Goal: Task Accomplishment & Management: Use online tool/utility

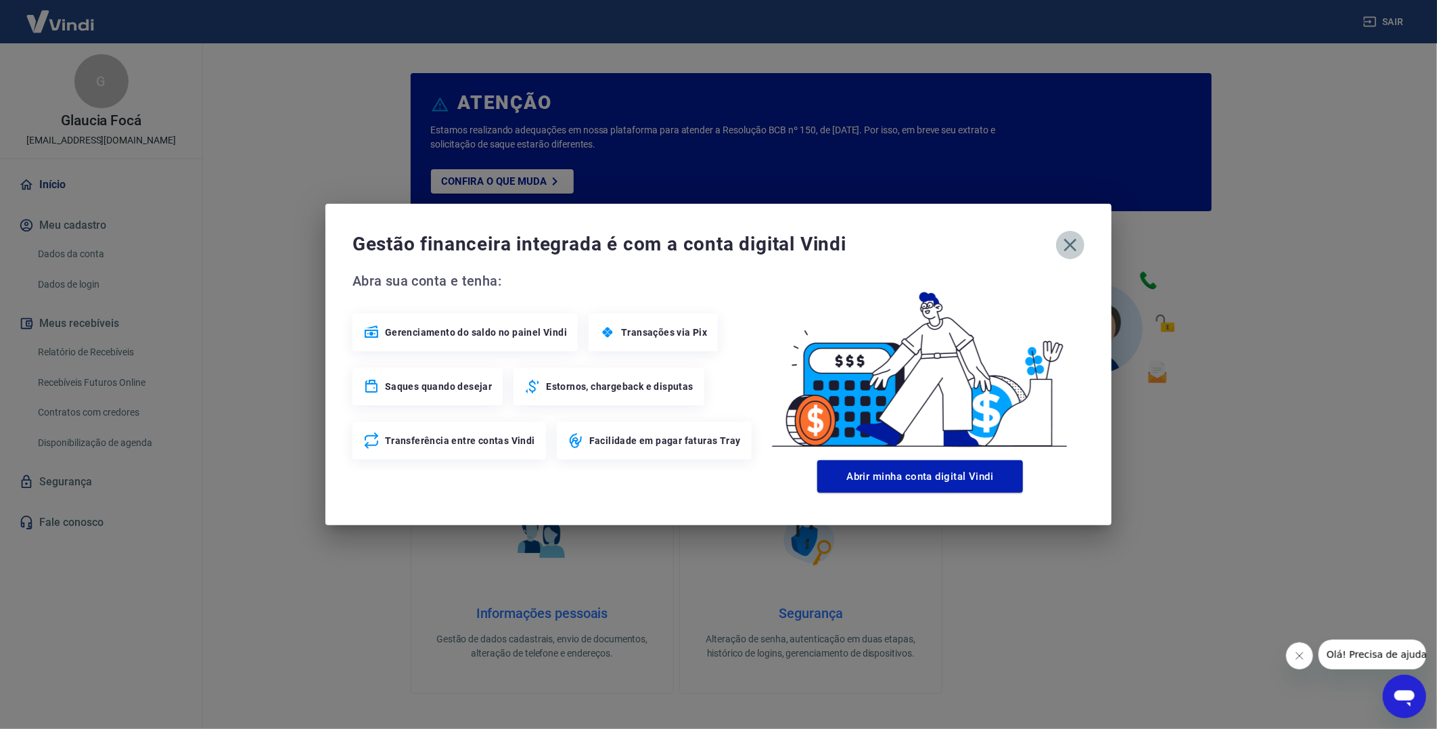
click at [1066, 246] on icon "button" at bounding box center [1071, 245] width 22 height 22
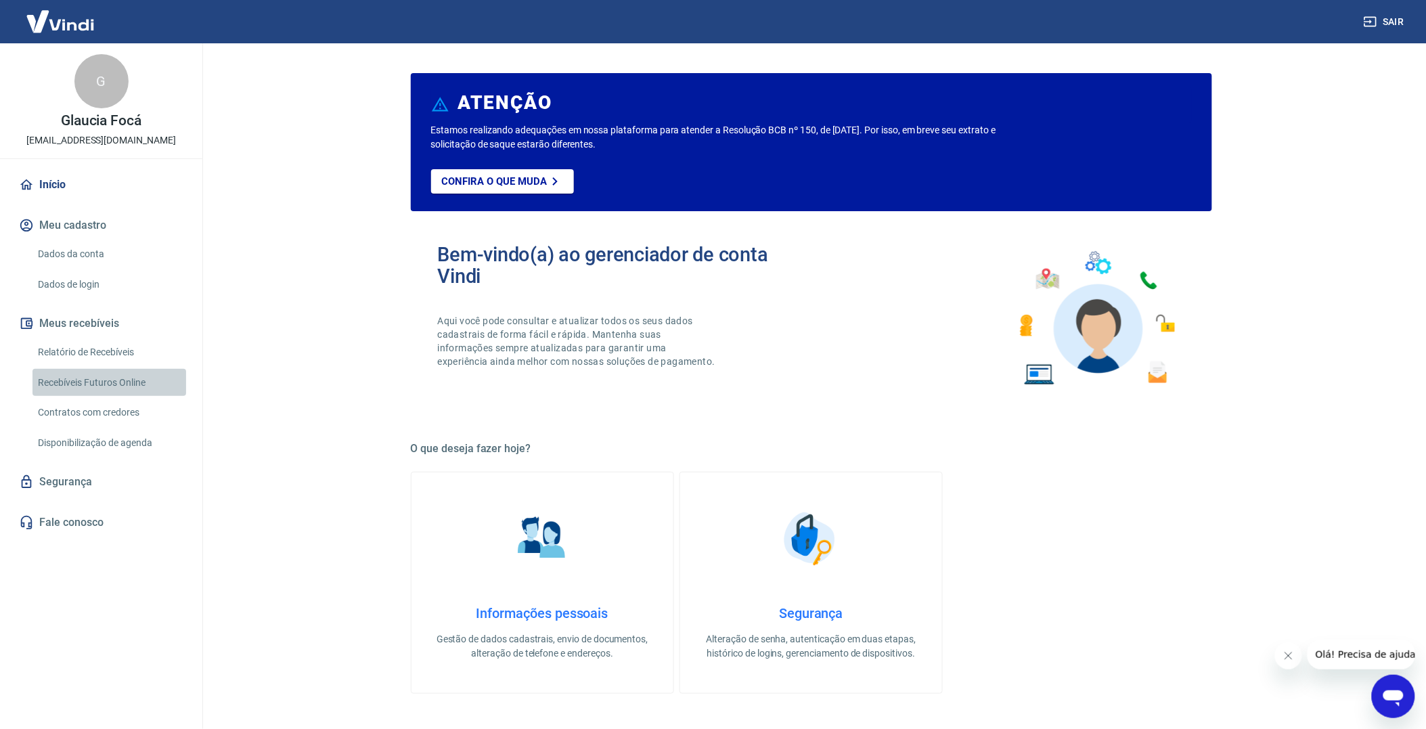
click at [131, 382] on link "Recebíveis Futuros Online" at bounding box center [109, 383] width 154 height 28
